Goal: Check status: Check status

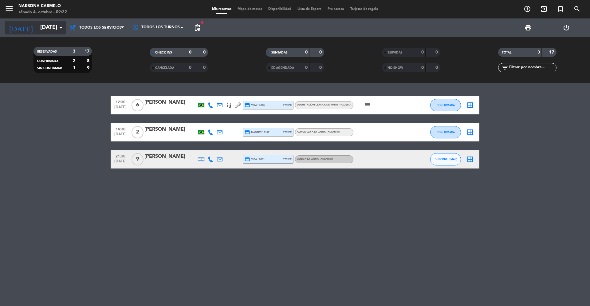
click at [45, 26] on input "[DATE]" at bounding box center [72, 28] width 71 height 12
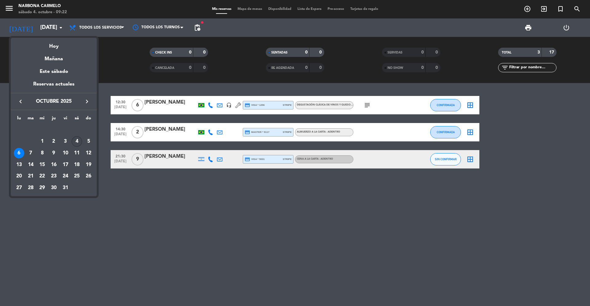
click at [80, 142] on div "4" at bounding box center [77, 141] width 10 height 10
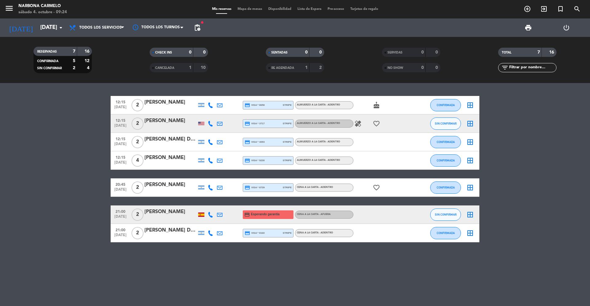
click at [89, 95] on div "12:15 [DATE] 2 [PERSON_NAME] credit_card visa * 8658 stripe Almuerzo a la carta…" at bounding box center [295, 194] width 590 height 223
click at [37, 26] on input "[DATE]" at bounding box center [72, 28] width 71 height 12
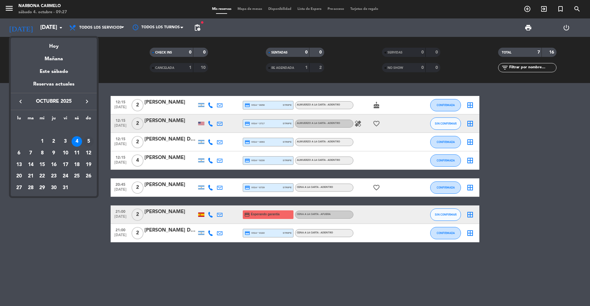
click at [88, 143] on div "5" at bounding box center [88, 141] width 10 height 10
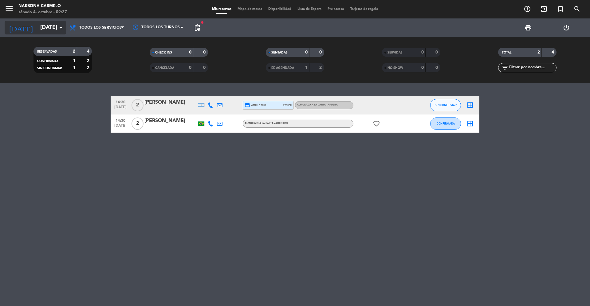
click at [43, 32] on input "[DATE]" at bounding box center [72, 28] width 71 height 12
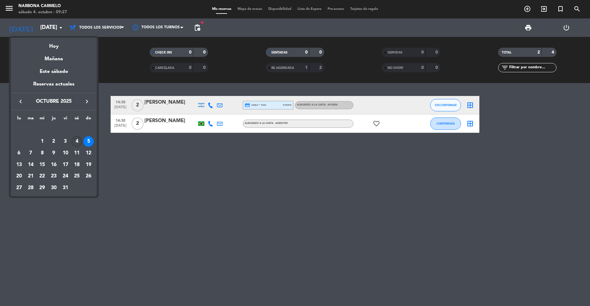
click at [74, 143] on div "4" at bounding box center [77, 141] width 10 height 10
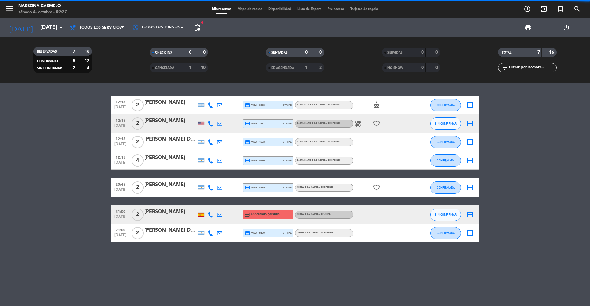
click at [74, 143] on bookings-row "12:15 [DATE] 2 [PERSON_NAME] credit_card visa * 8658 stripe Almuerzo a la carta…" at bounding box center [295, 169] width 590 height 146
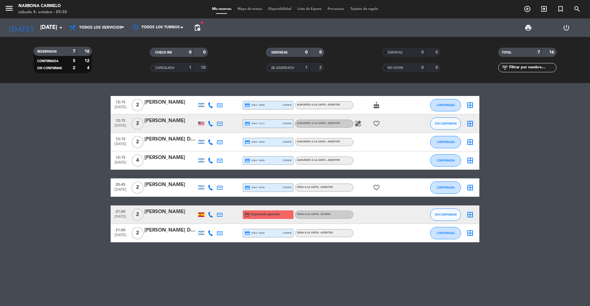
click at [66, 52] on div "7" at bounding box center [69, 51] width 12 height 7
click at [359, 124] on icon "healing" at bounding box center [357, 123] width 7 height 7
click at [518, 124] on bookings-row "12:15 [DATE] 2 [PERSON_NAME] credit_card visa * 8658 stripe Almuerzo a la carta…" at bounding box center [295, 169] width 590 height 146
click at [41, 27] on input "[DATE]" at bounding box center [72, 28] width 71 height 12
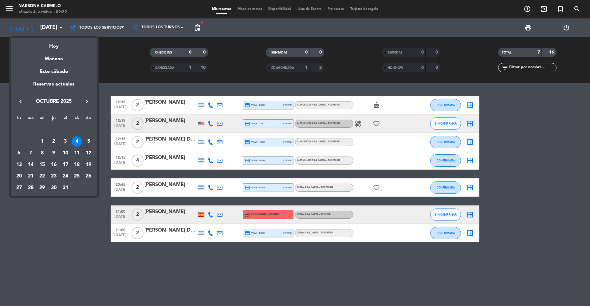
click at [90, 142] on div "5" at bounding box center [88, 141] width 10 height 10
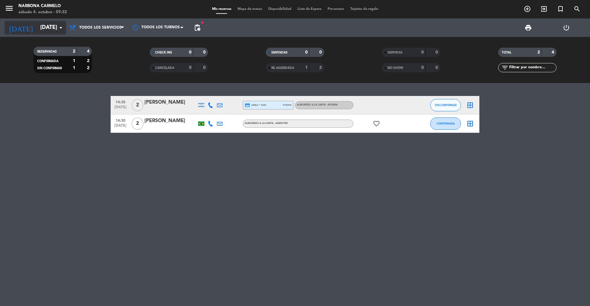
click at [40, 30] on input "[DATE]" at bounding box center [72, 28] width 71 height 12
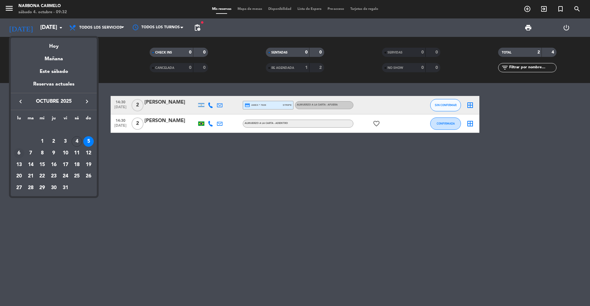
click at [22, 155] on div "6" at bounding box center [19, 153] width 10 height 10
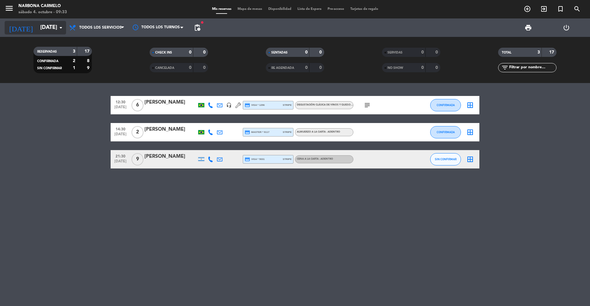
click at [47, 31] on input "[DATE]" at bounding box center [72, 28] width 71 height 12
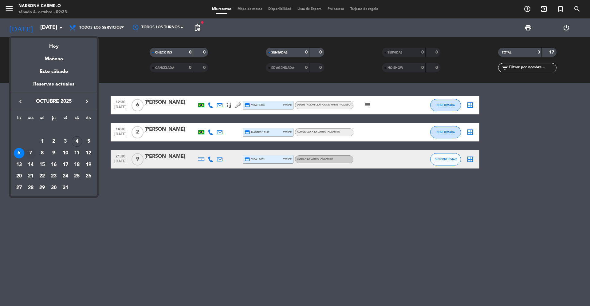
click at [30, 153] on div "7" at bounding box center [31, 153] width 10 height 10
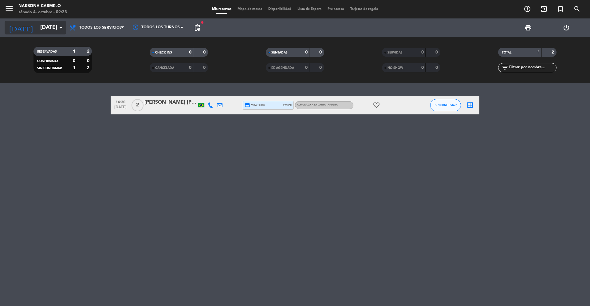
click at [37, 28] on input "[DATE]" at bounding box center [72, 28] width 71 height 12
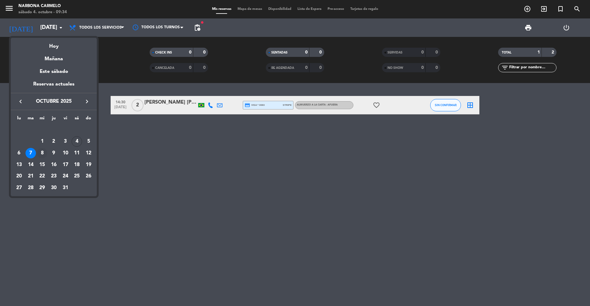
click at [40, 155] on div "8" at bounding box center [42, 153] width 10 height 10
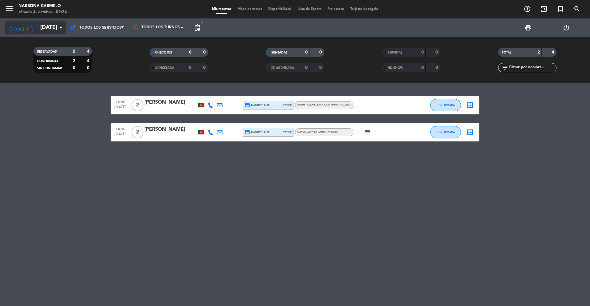
click at [51, 31] on input "[DATE]" at bounding box center [72, 28] width 71 height 12
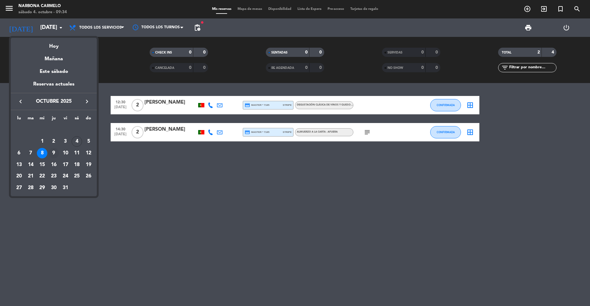
click at [54, 153] on div "9" at bounding box center [54, 153] width 10 height 10
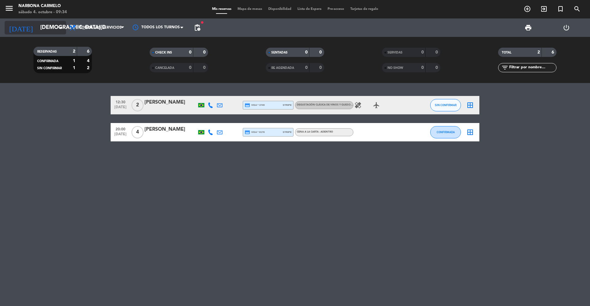
click at [37, 27] on input "[DEMOGRAPHIC_DATA][DATE]" at bounding box center [72, 28] width 71 height 12
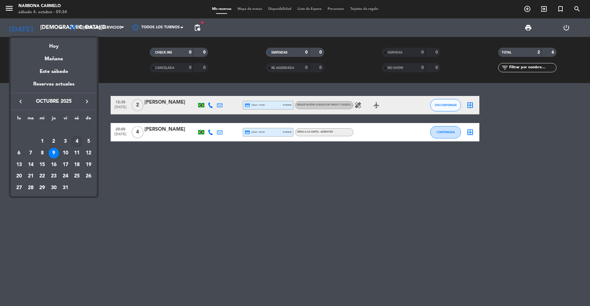
click at [75, 142] on div "4" at bounding box center [77, 141] width 10 height 10
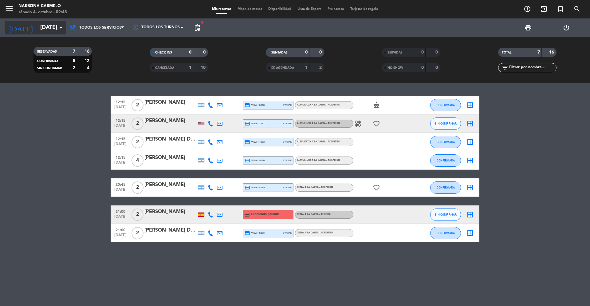
click at [55, 26] on input "[DATE]" at bounding box center [72, 28] width 71 height 12
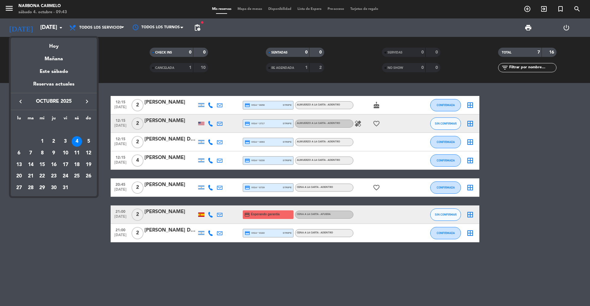
click at [81, 142] on div "4" at bounding box center [77, 141] width 10 height 10
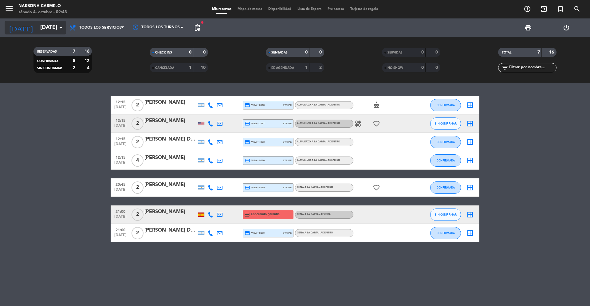
click at [45, 28] on input "[DATE]" at bounding box center [72, 28] width 71 height 12
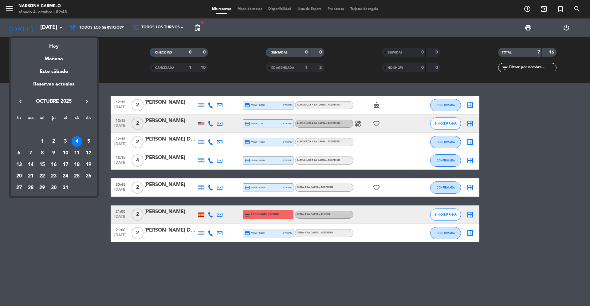
click at [92, 139] on div "5" at bounding box center [88, 141] width 10 height 10
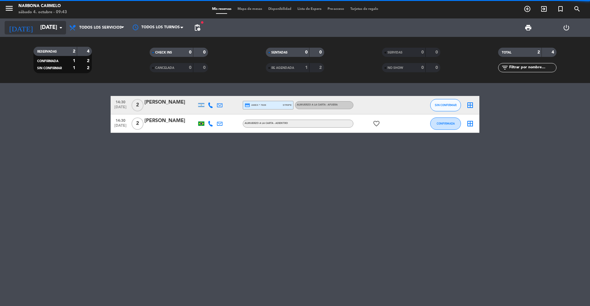
click at [53, 29] on input "[DATE]" at bounding box center [72, 28] width 71 height 12
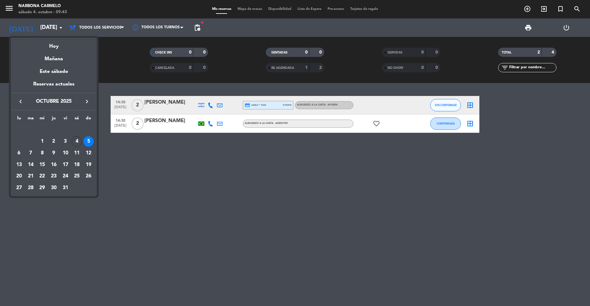
click at [89, 99] on icon "keyboard_arrow_right" at bounding box center [86, 101] width 7 height 7
click at [93, 129] on div "2" at bounding box center [88, 130] width 10 height 10
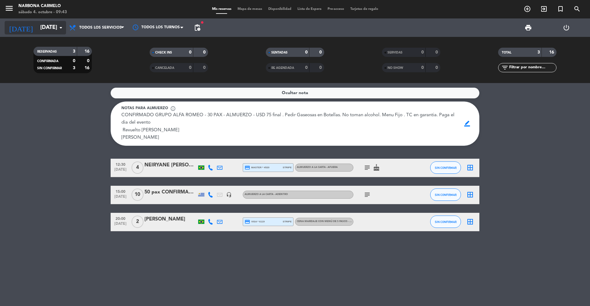
click at [37, 23] on input "[DATE]" at bounding box center [72, 28] width 71 height 12
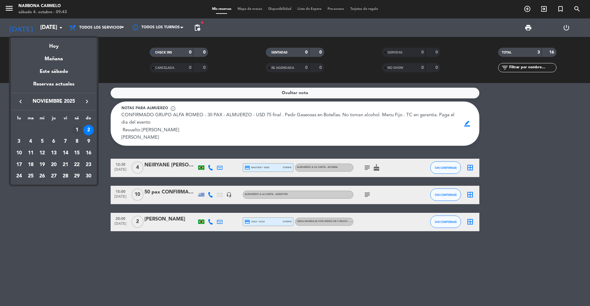
click at [77, 131] on div "1" at bounding box center [77, 130] width 10 height 10
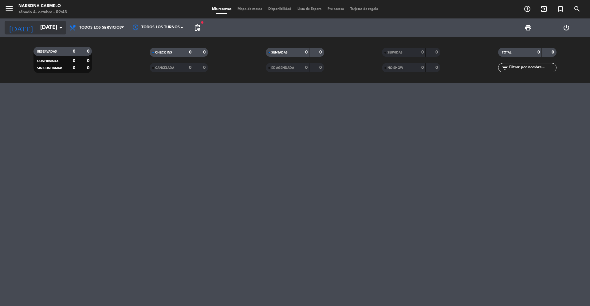
click at [57, 31] on input "[DATE]" at bounding box center [72, 28] width 71 height 12
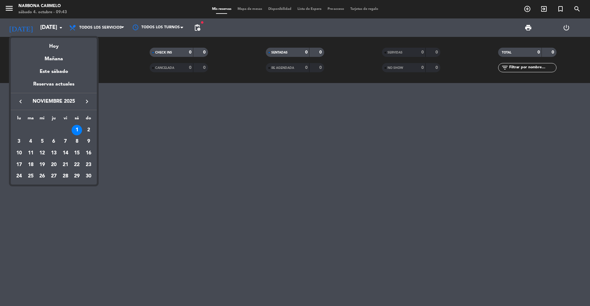
click at [22, 103] on icon "keyboard_arrow_left" at bounding box center [20, 101] width 7 height 7
click at [67, 188] on div "31" at bounding box center [65, 188] width 10 height 10
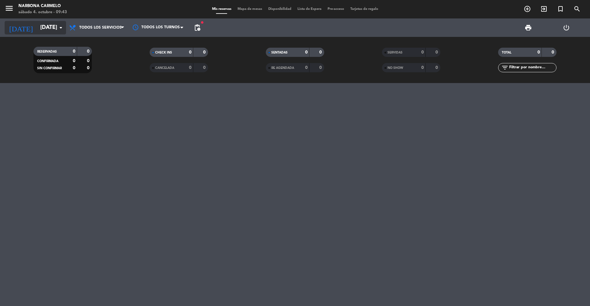
click at [41, 33] on input "[DATE]" at bounding box center [72, 28] width 71 height 12
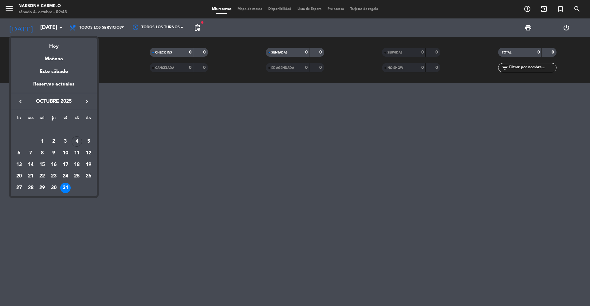
click at [90, 104] on icon "keyboard_arrow_right" at bounding box center [86, 101] width 7 height 7
click at [23, 144] on div "3" at bounding box center [19, 141] width 10 height 10
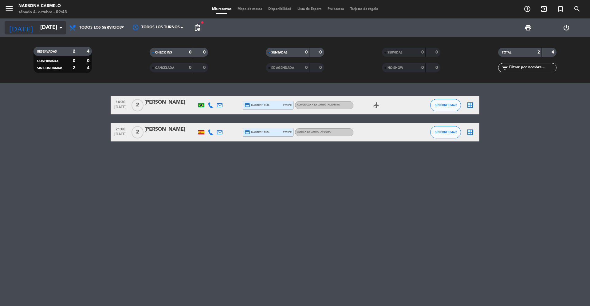
click at [39, 34] on input "[DATE]" at bounding box center [72, 28] width 71 height 12
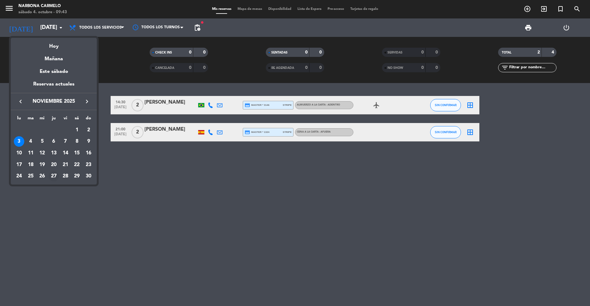
click at [55, 178] on div "27" at bounding box center [54, 176] width 10 height 10
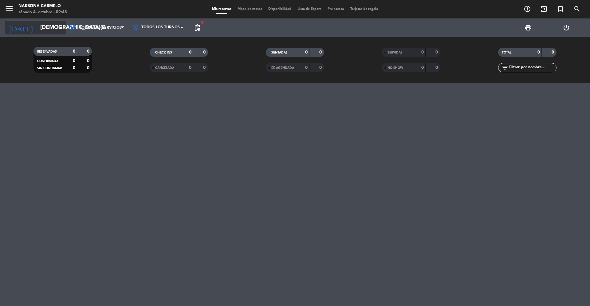
click at [45, 28] on input "[DEMOGRAPHIC_DATA][DATE]" at bounding box center [72, 28] width 71 height 12
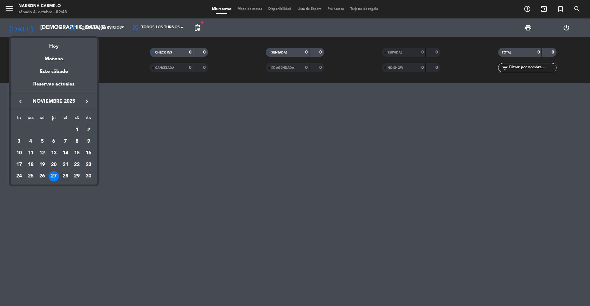
click at [64, 178] on div "28" at bounding box center [65, 176] width 10 height 10
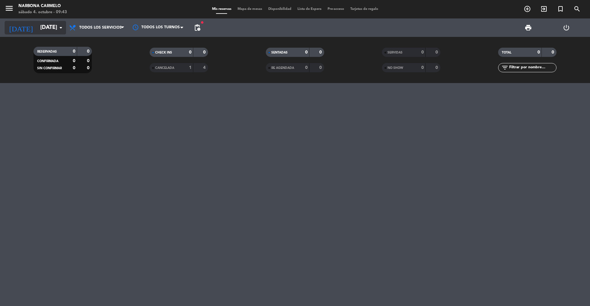
click at [37, 30] on input "[DATE]" at bounding box center [72, 28] width 71 height 12
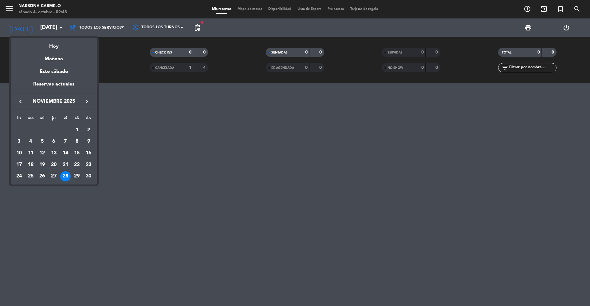
click at [75, 174] on div "29" at bounding box center [77, 176] width 10 height 10
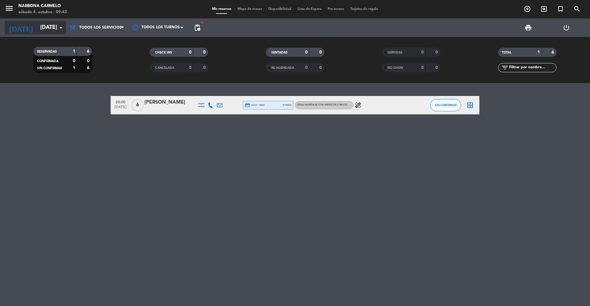
click at [50, 33] on input "[DATE]" at bounding box center [72, 28] width 71 height 12
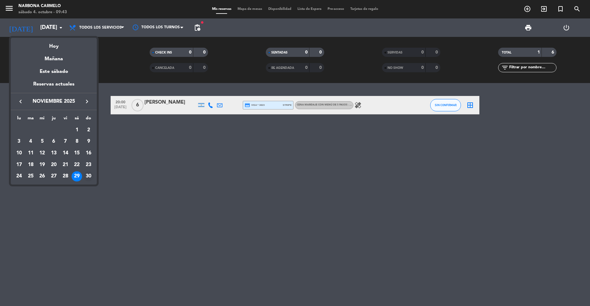
click at [92, 175] on div "30" at bounding box center [88, 176] width 10 height 10
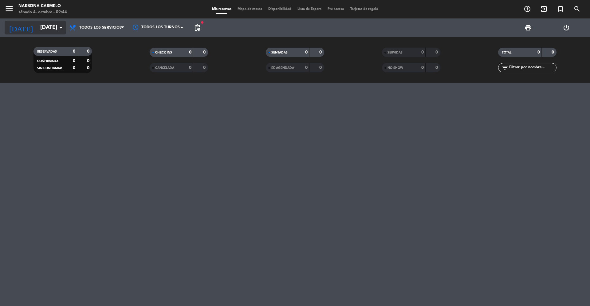
click at [42, 31] on input "[DATE]" at bounding box center [72, 28] width 71 height 12
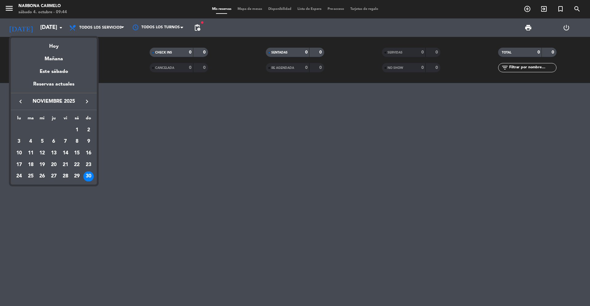
click at [84, 104] on icon "keyboard_arrow_right" at bounding box center [86, 101] width 7 height 7
click at [22, 142] on div "1" at bounding box center [19, 141] width 10 height 10
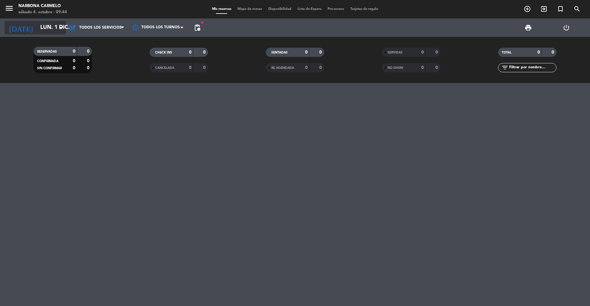
click at [37, 28] on input "lun. 1 dic." at bounding box center [72, 28] width 71 height 12
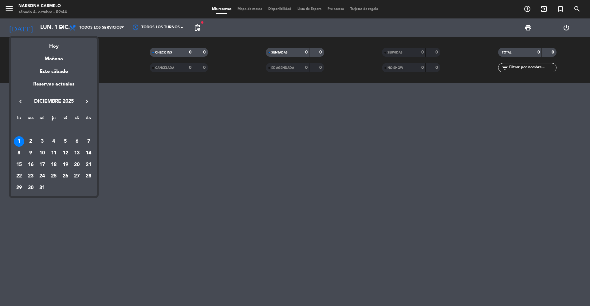
click at [21, 100] on icon "keyboard_arrow_left" at bounding box center [20, 101] width 7 height 7
click at [80, 144] on div "4" at bounding box center [77, 141] width 10 height 10
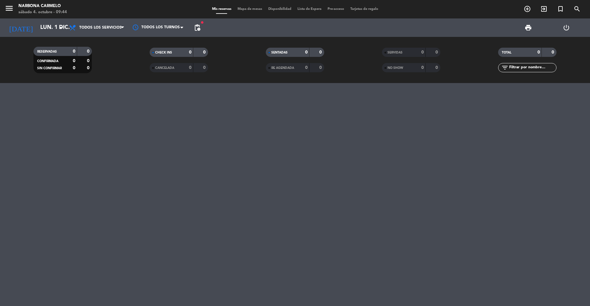
type input "[DATE]"
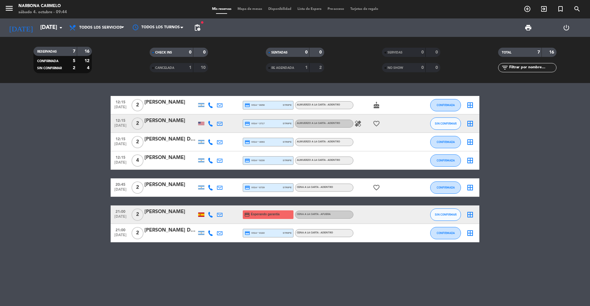
click at [43, 176] on bookings-row "12:15 [DATE] 2 [PERSON_NAME] credit_card visa * 8658 stripe Almuerzo a la carta…" at bounding box center [295, 169] width 590 height 146
